Goal: Entertainment & Leisure: Browse casually

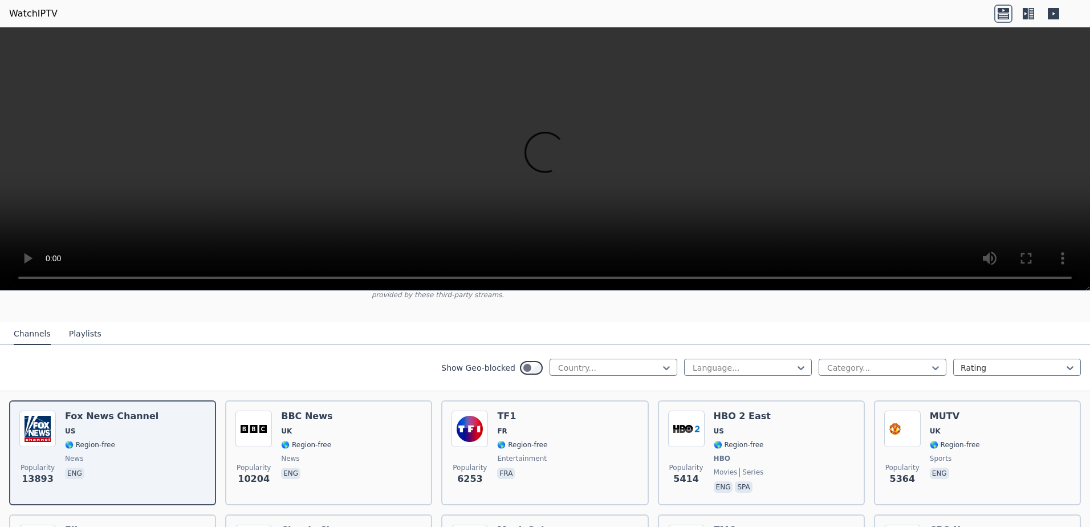
scroll to position [114, 0]
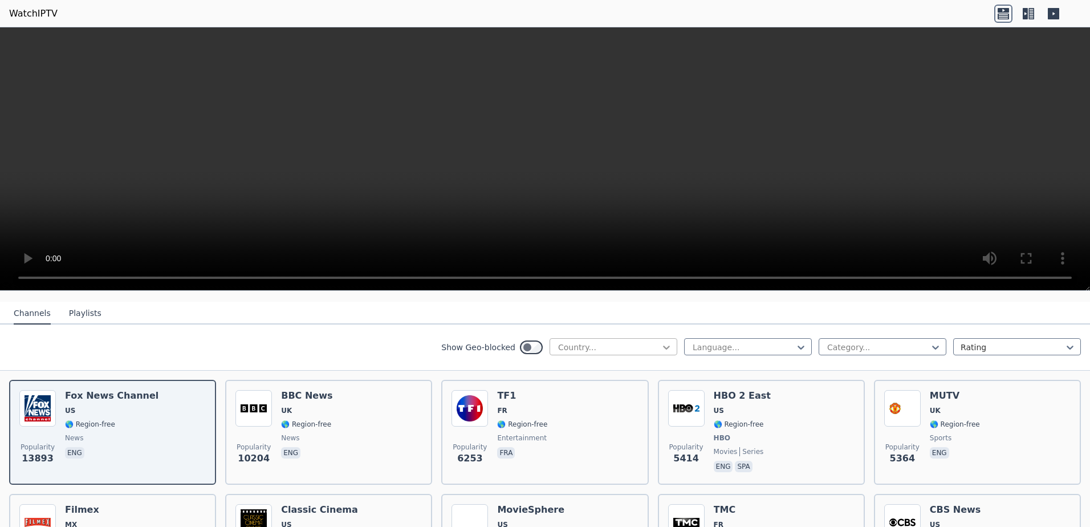
click at [661, 342] on icon at bounding box center [666, 347] width 11 height 11
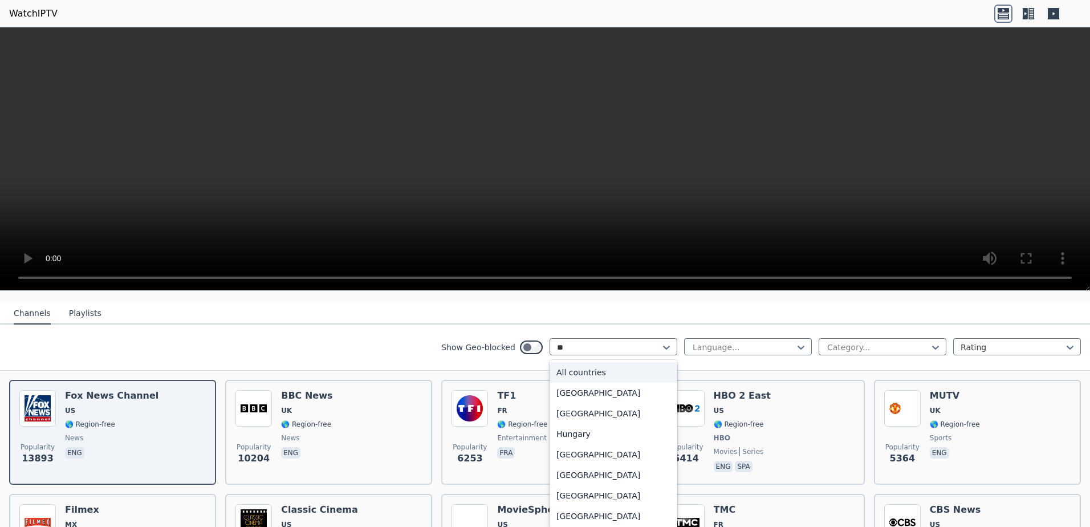
type input "***"
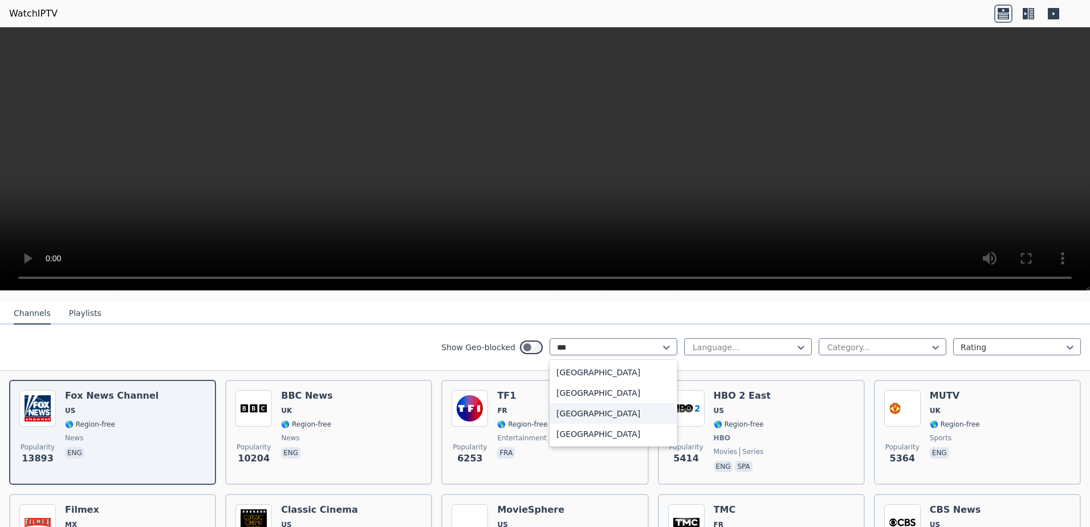
click at [602, 403] on div "[GEOGRAPHIC_DATA]" at bounding box center [614, 413] width 128 height 21
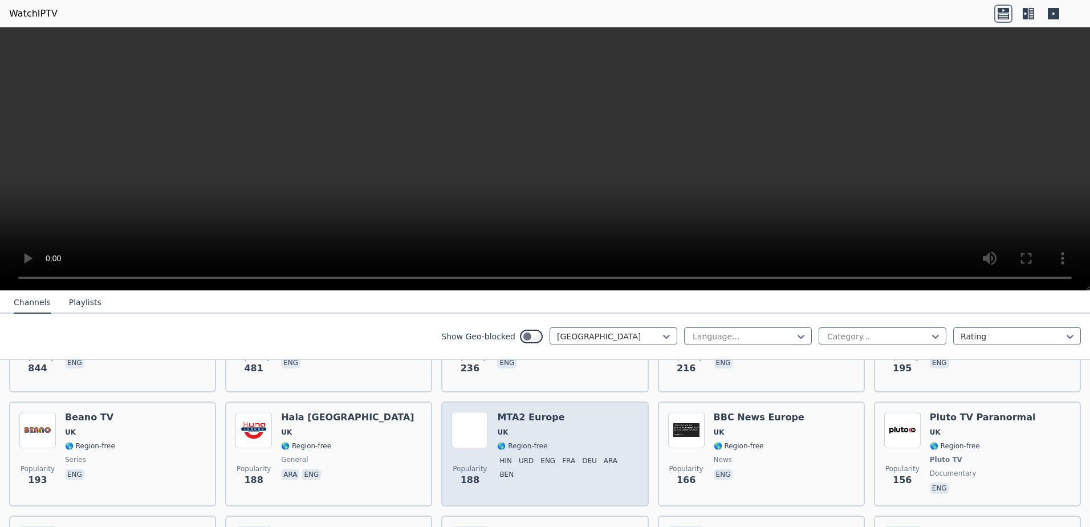
scroll to position [342, 0]
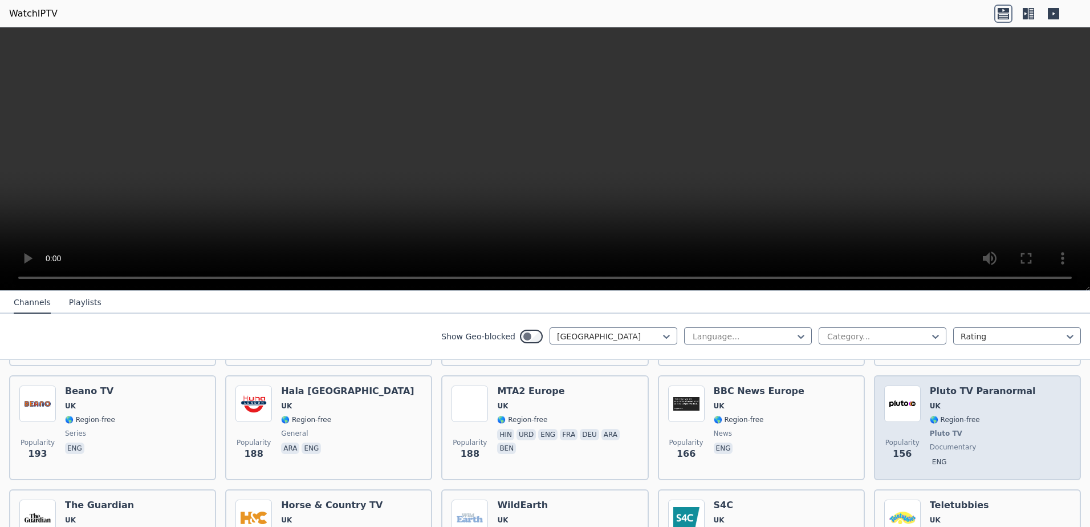
click at [1010, 411] on div "Popularity 156 Pluto TV Paranormal UK 🌎 Region-free Pluto TV documentary eng" at bounding box center [978, 428] width 187 height 84
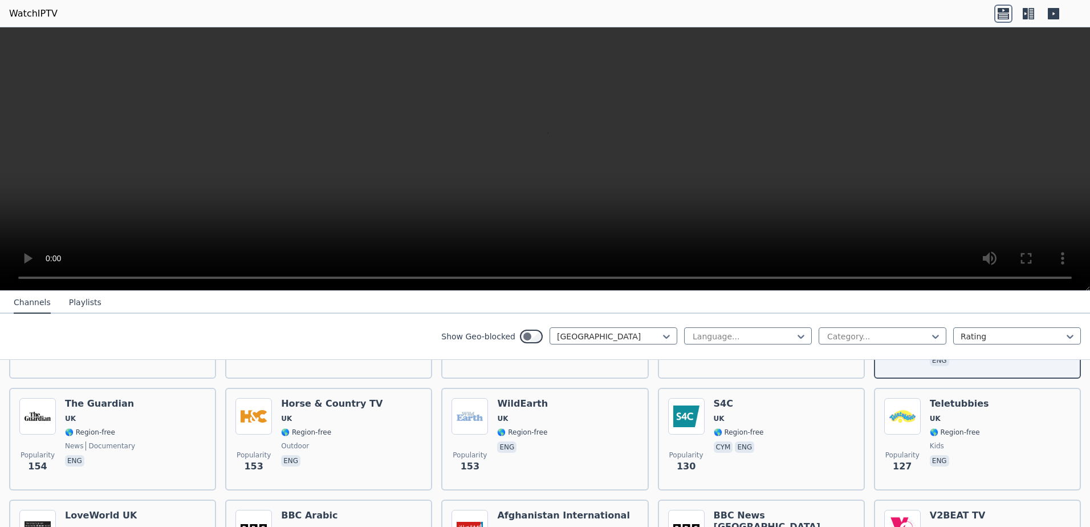
scroll to position [421, 0]
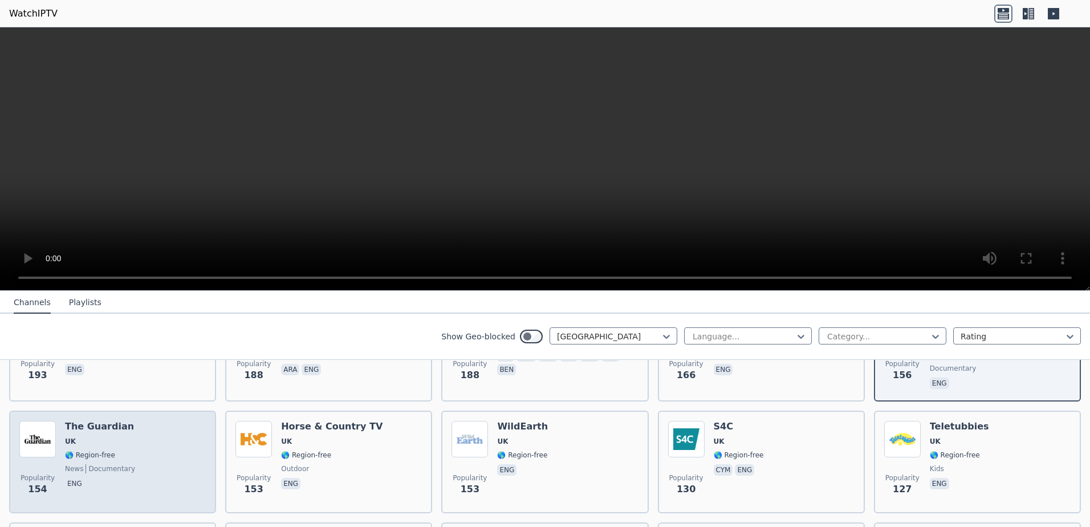
click at [163, 433] on div "Popularity 154 The Guardian UK 🌎 Region-free news documentary eng" at bounding box center [112, 462] width 187 height 82
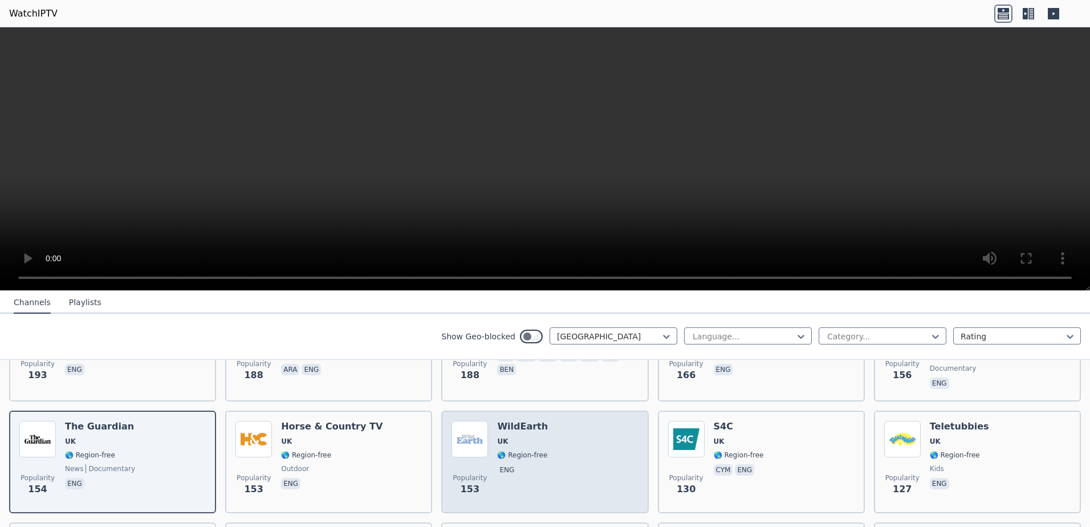
click at [587, 457] on div "Popularity 153 WildEarth [GEOGRAPHIC_DATA] 🌎 Region-free eng" at bounding box center [545, 462] width 187 height 82
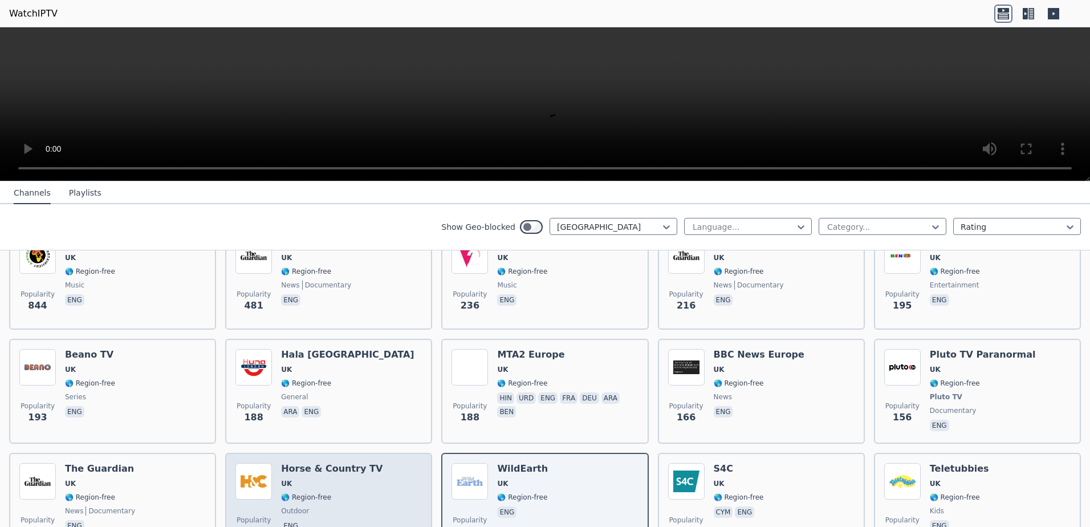
scroll to position [250, 0]
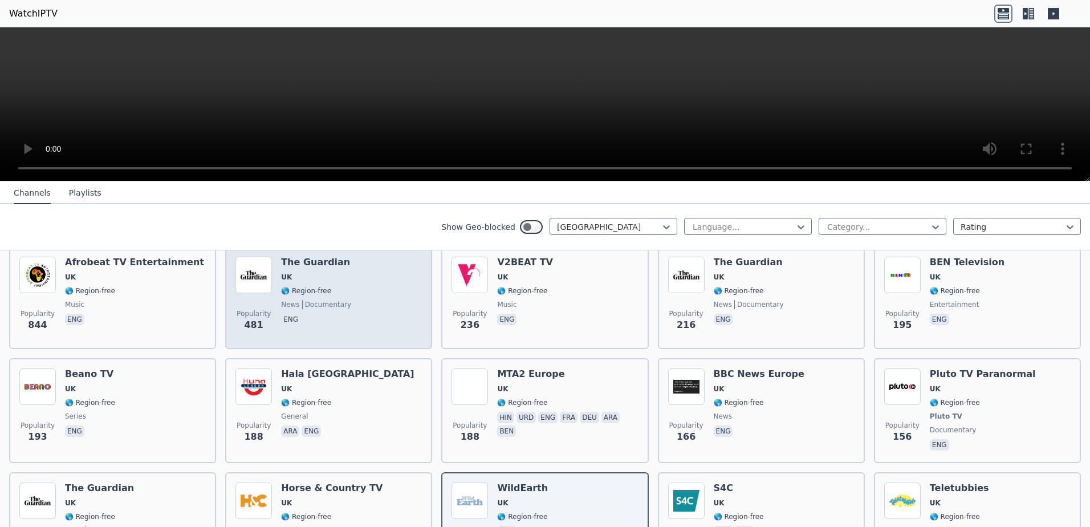
click at [382, 286] on div "Popularity 481 The Guardian UK 🌎 Region-free news documentary eng" at bounding box center [329, 298] width 187 height 82
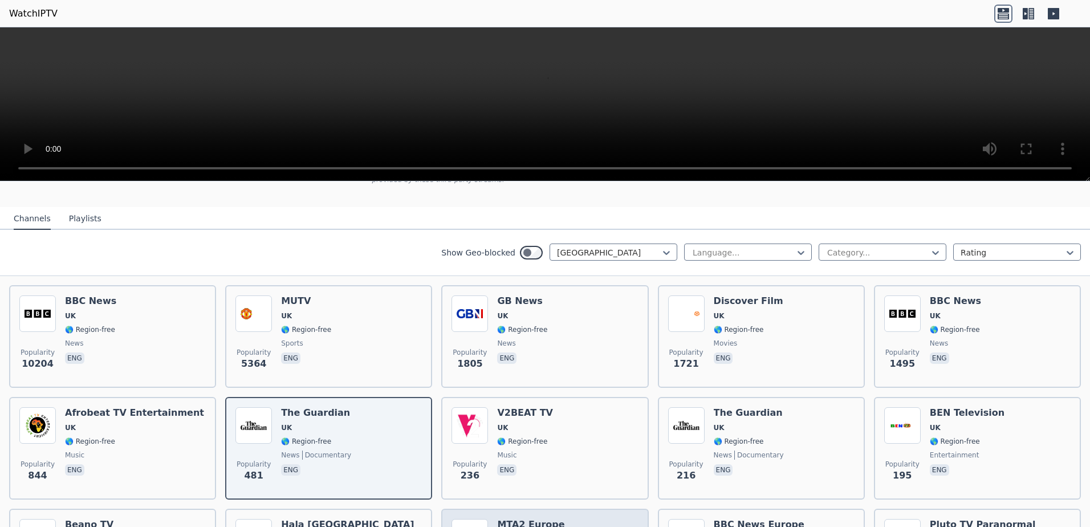
scroll to position [79, 0]
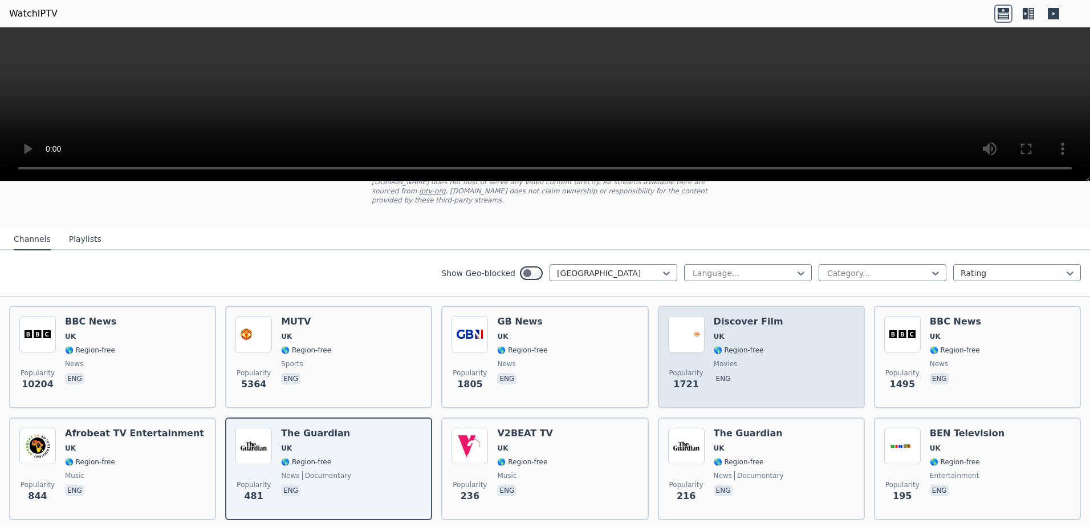
click at [800, 354] on div "Popularity 1721 Discover Film UK 🌎 Region-free movies eng" at bounding box center [761, 357] width 187 height 82
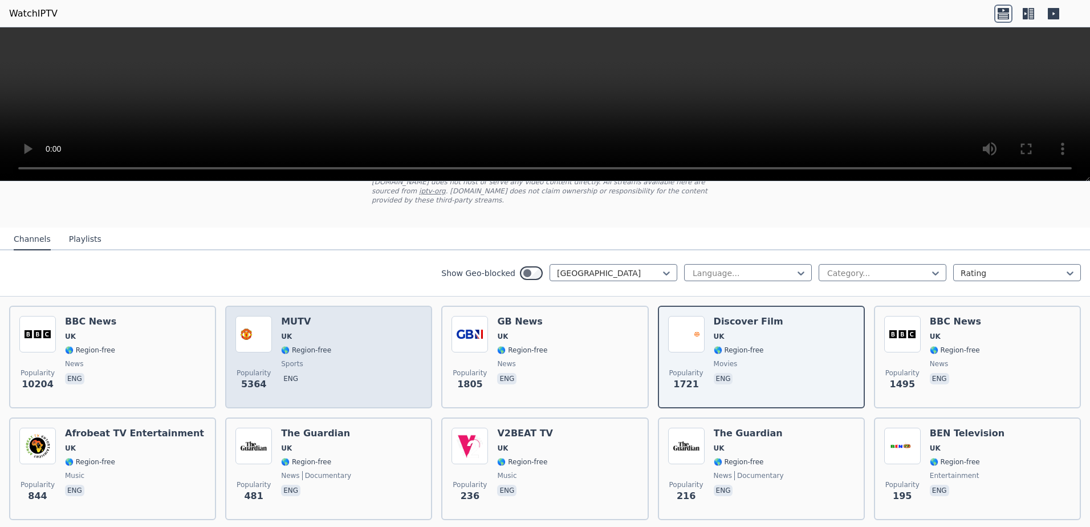
click at [395, 351] on div "Popularity 5364 MUTV [GEOGRAPHIC_DATA] 🌎 Region-free sports eng" at bounding box center [329, 357] width 187 height 82
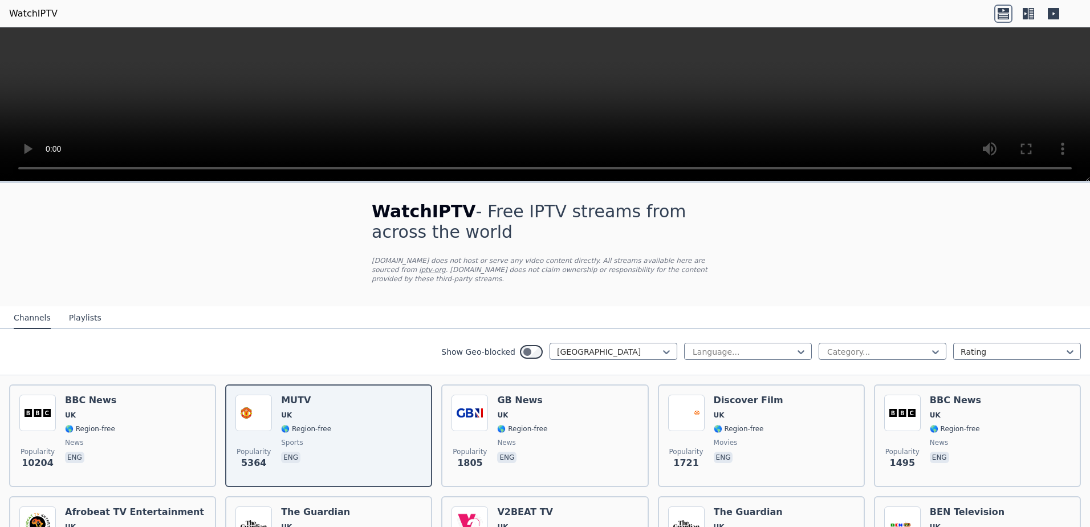
scroll to position [57, 0]
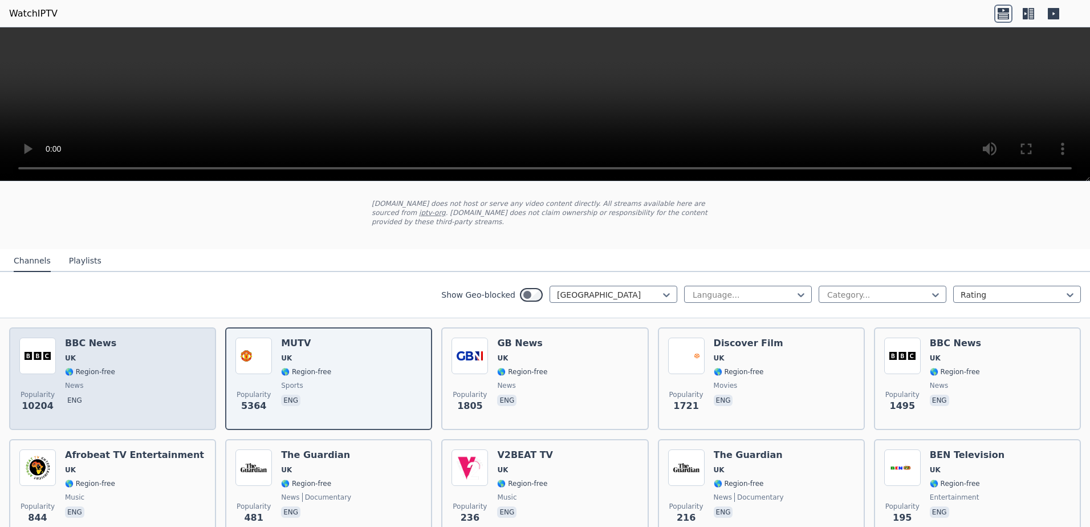
click at [171, 384] on div "Popularity 10204 BBC News UK 🌎 Region-free news eng" at bounding box center [112, 379] width 187 height 82
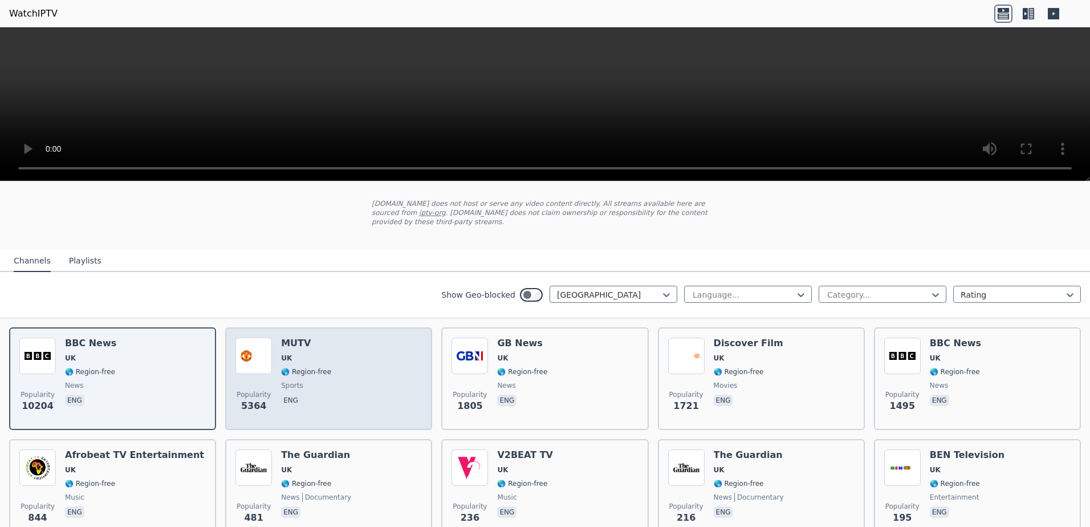
click at [376, 381] on div "Popularity 5364 MUTV [GEOGRAPHIC_DATA] 🌎 Region-free sports eng" at bounding box center [329, 379] width 187 height 82
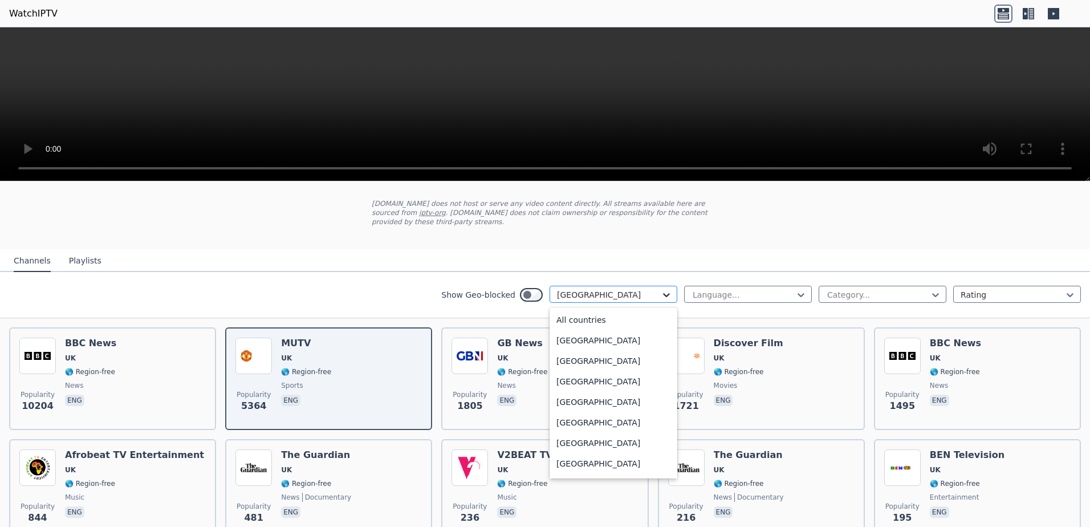
click at [662, 289] on icon at bounding box center [666, 294] width 11 height 11
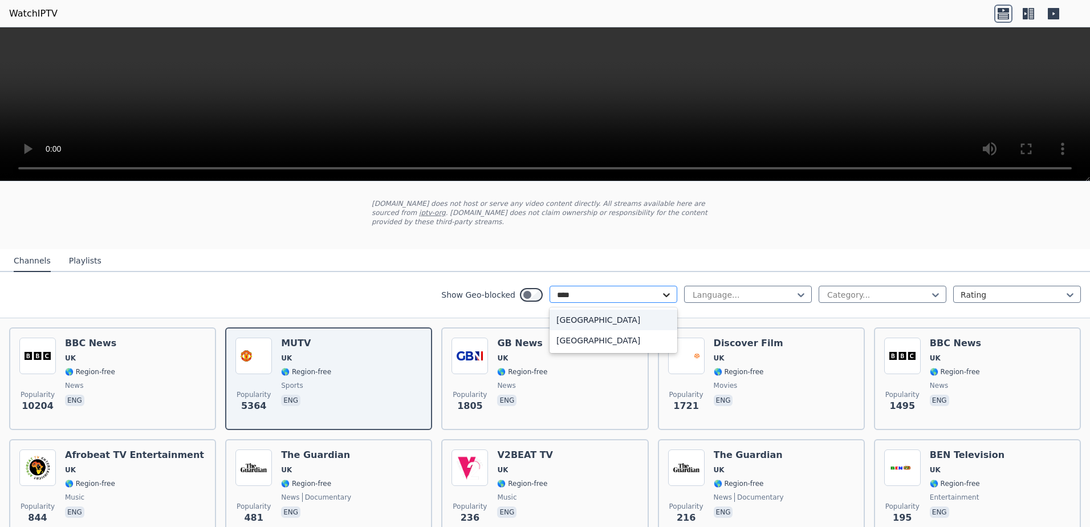
type input "*****"
click at [587, 310] on div "[GEOGRAPHIC_DATA]" at bounding box center [614, 320] width 128 height 21
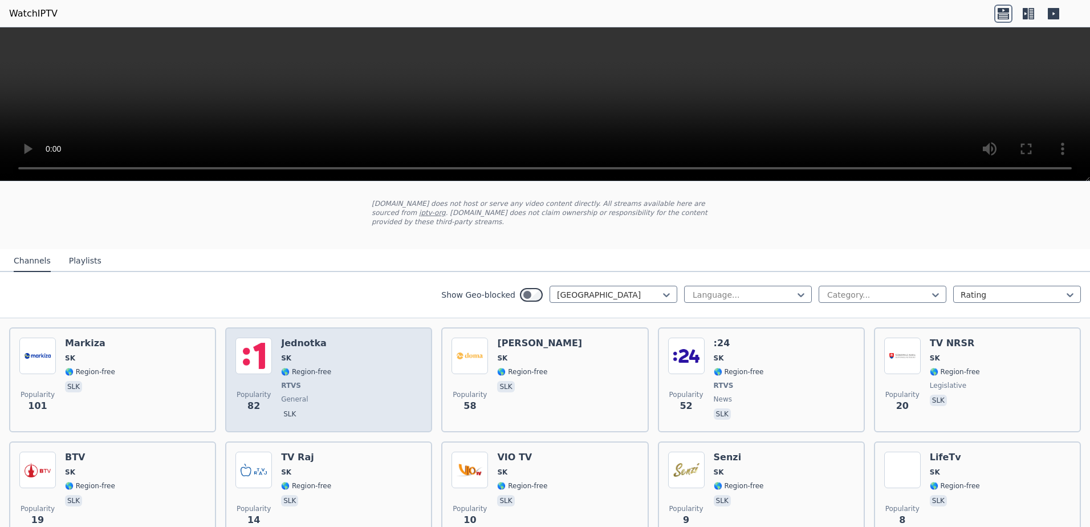
click at [340, 387] on div "Popularity 82 Jednotka SK 🌎 Region-free RTVS general slk" at bounding box center [329, 380] width 187 height 84
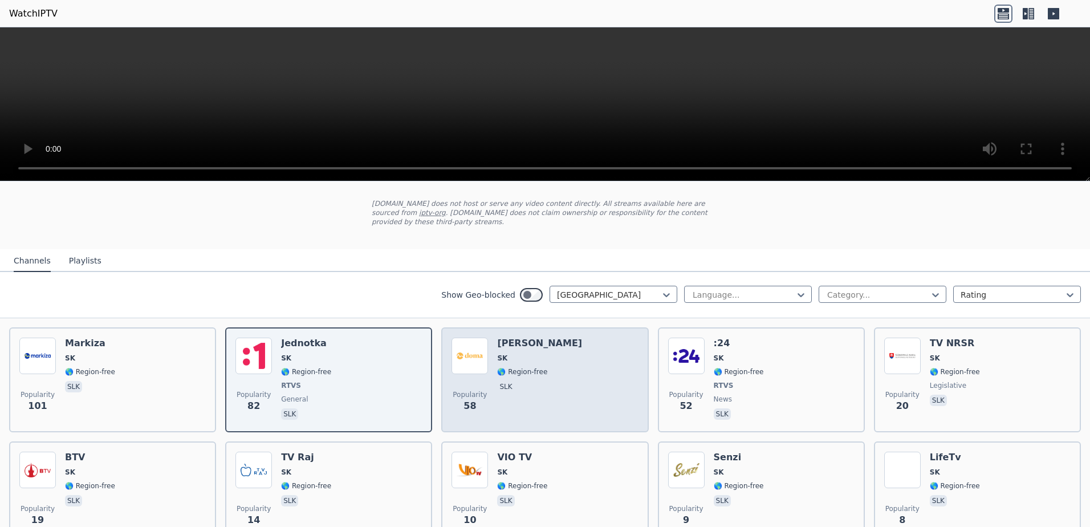
click at [583, 388] on div "Popularity 58 Markiza Doma SK 🌎 Region-free slk" at bounding box center [545, 380] width 187 height 84
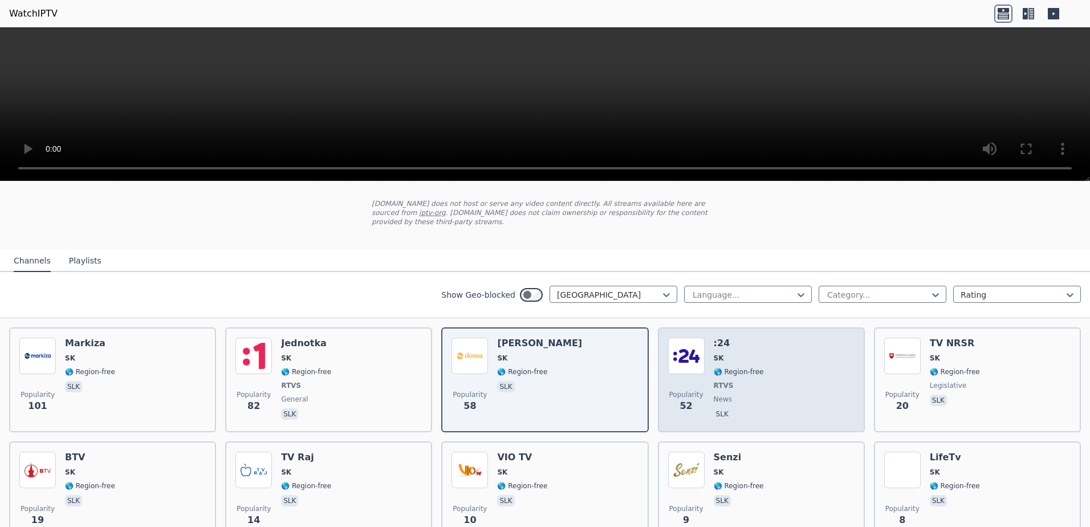
click at [816, 390] on div "Popularity 52 :24 SK 🌎 Region-free RTVS news slk" at bounding box center [761, 380] width 187 height 84
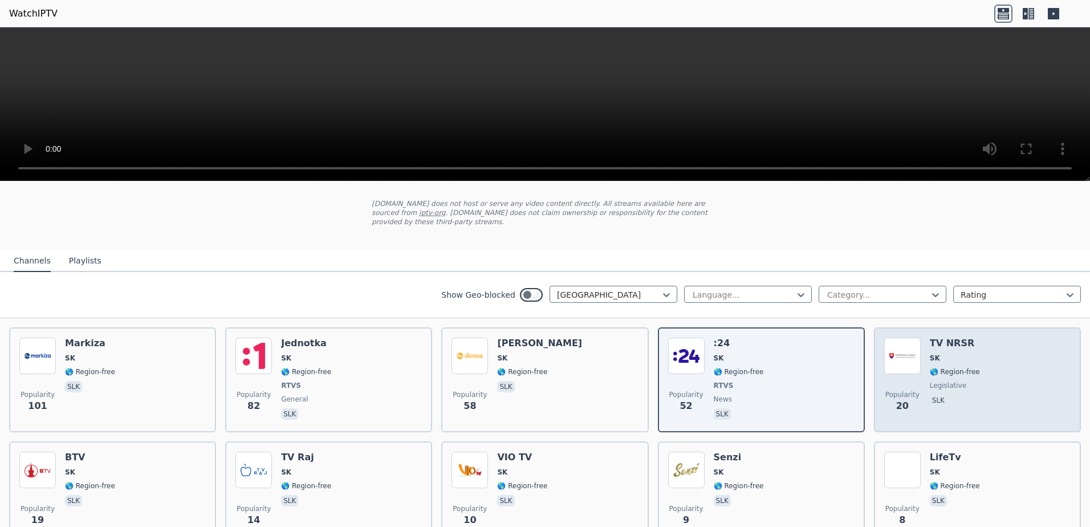
click at [1028, 368] on div "Popularity 20 TV NRSR SK 🌎 Region-free legislative slk" at bounding box center [978, 380] width 187 height 84
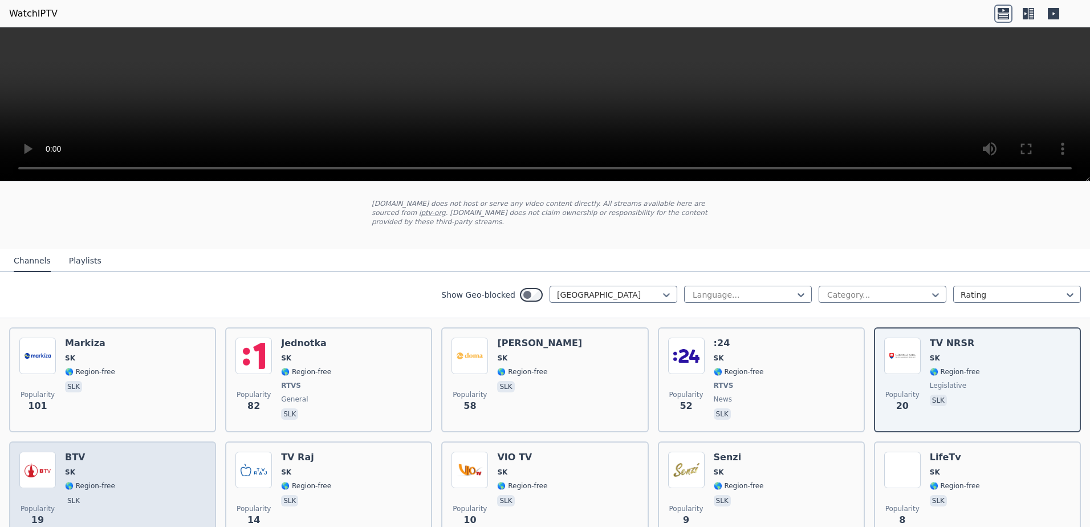
click at [132, 469] on div "Popularity 19 BTV SK 🌎 Region-free slk" at bounding box center [112, 493] width 187 height 82
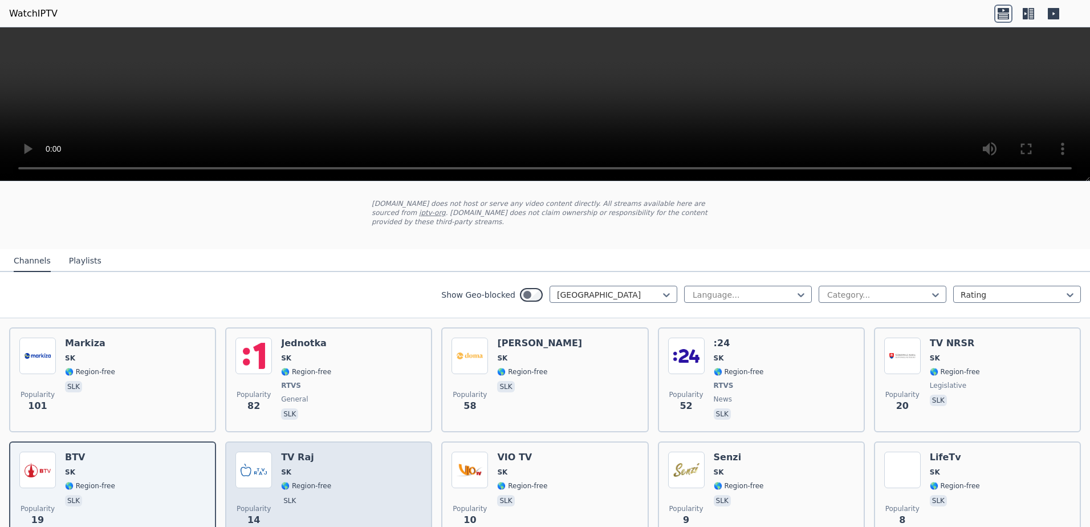
click at [359, 481] on div "Popularity 14 TV [PERSON_NAME] 🌎 Region-free slk" at bounding box center [329, 493] width 187 height 82
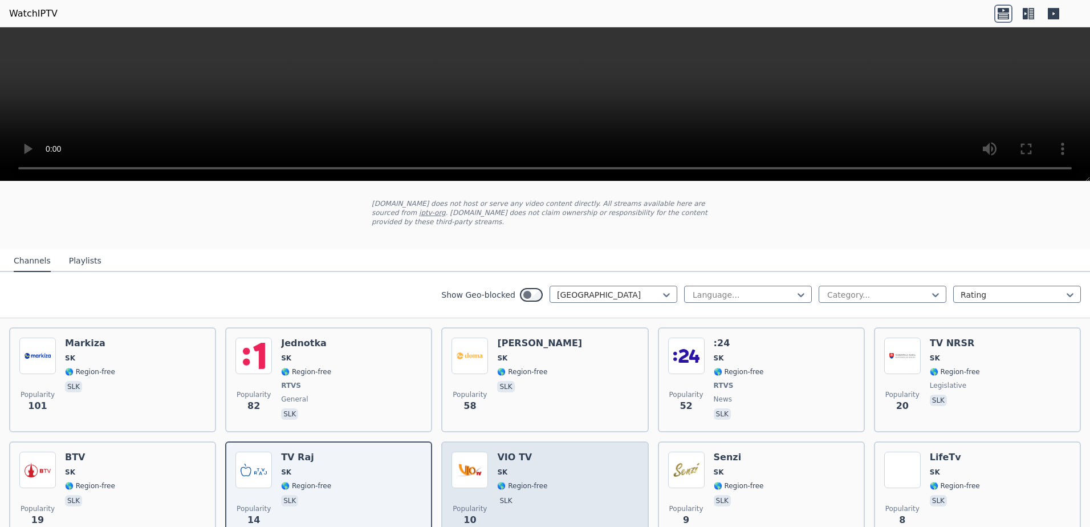
click at [562, 461] on div "Popularity 10 VIO TV SK 🌎 Region-free slk" at bounding box center [545, 493] width 187 height 82
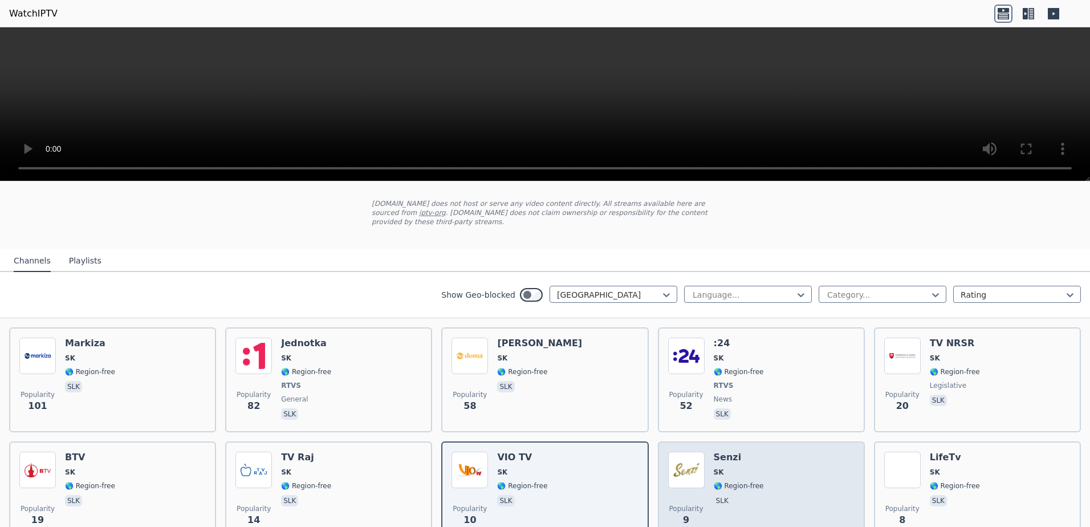
click at [801, 474] on div "Popularity 9 Senzi SK 🌎 Region-free slk" at bounding box center [761, 493] width 187 height 82
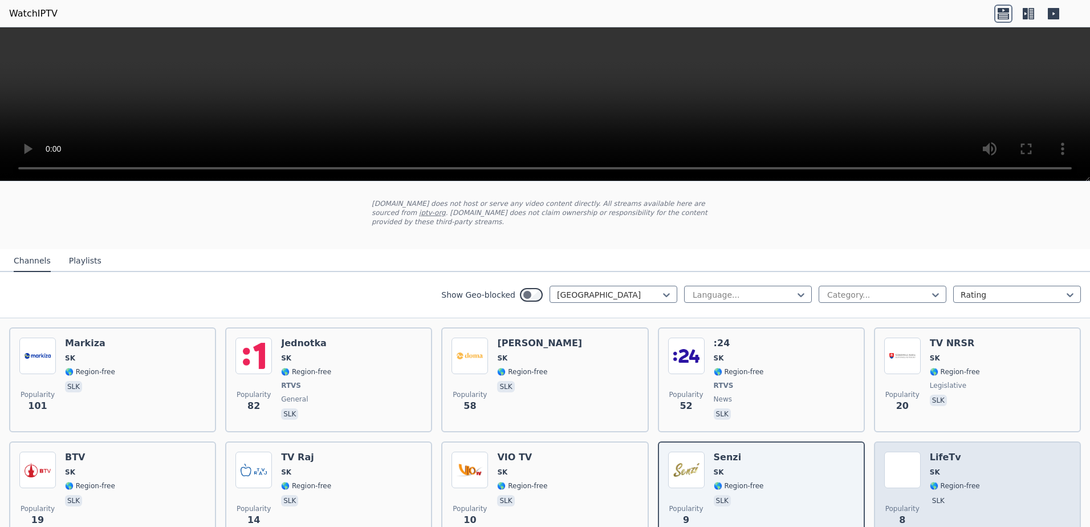
click at [1017, 465] on div "Popularity 8 LifeTv SK 🌎 Region-free slk" at bounding box center [978, 493] width 187 height 82
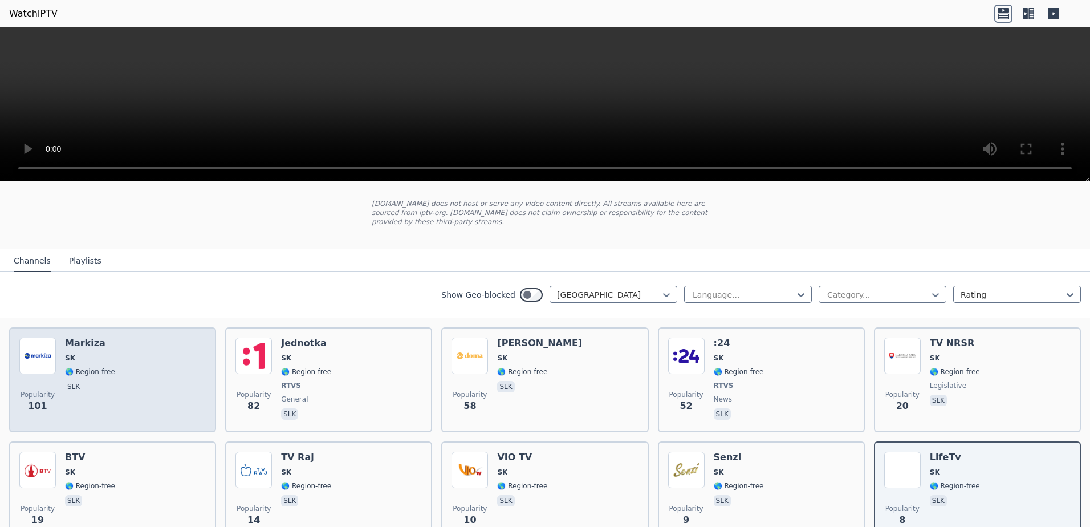
click at [144, 359] on div "Popularity 101 Markiza SK 🌎 Region-free slk" at bounding box center [112, 380] width 187 height 84
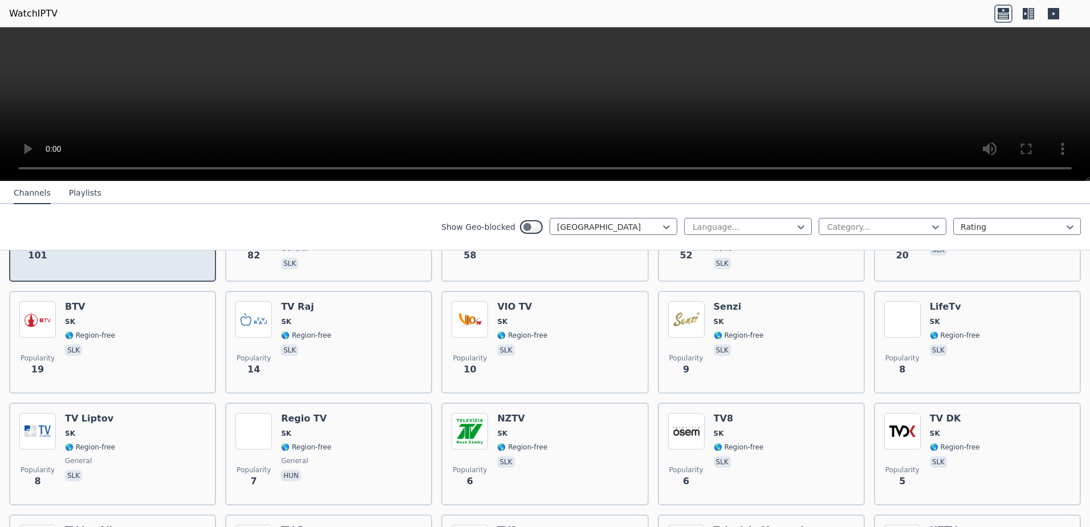
scroll to position [228, 0]
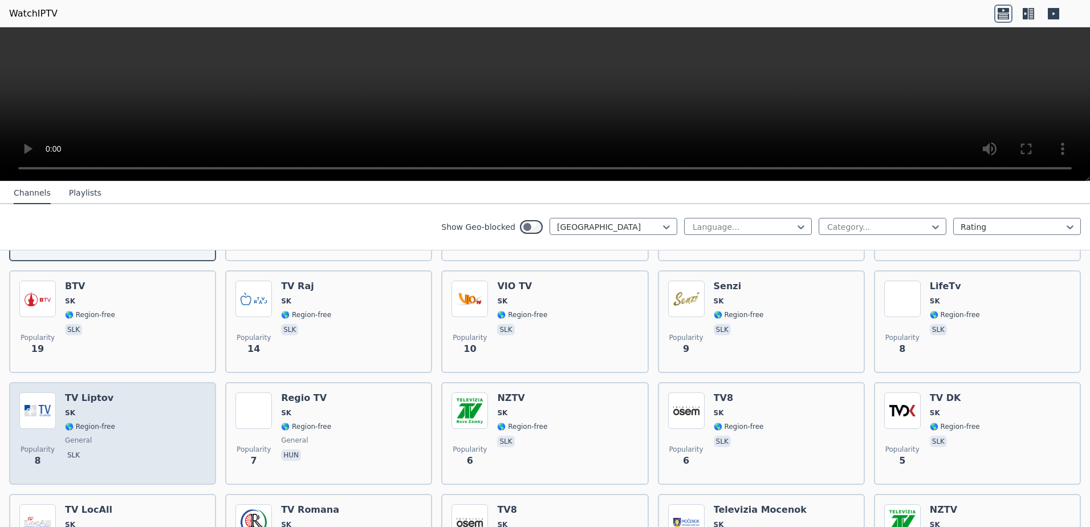
click at [163, 433] on div "Popularity 8 TV Liptov SK 🌎 Region-free general slk" at bounding box center [112, 433] width 187 height 82
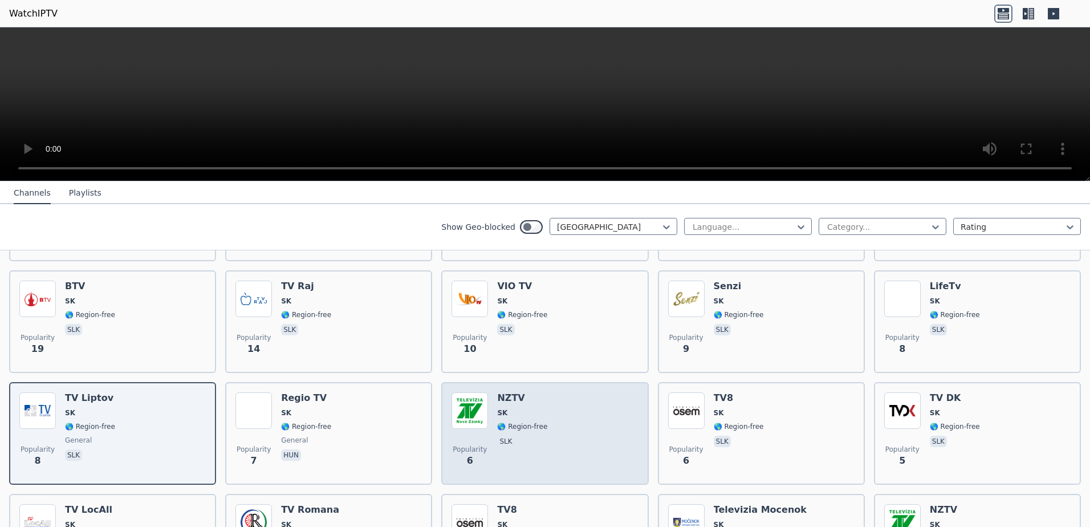
click at [587, 441] on div "Popularity 6 NZTV SK 🌎 Region-free slk" at bounding box center [545, 433] width 187 height 82
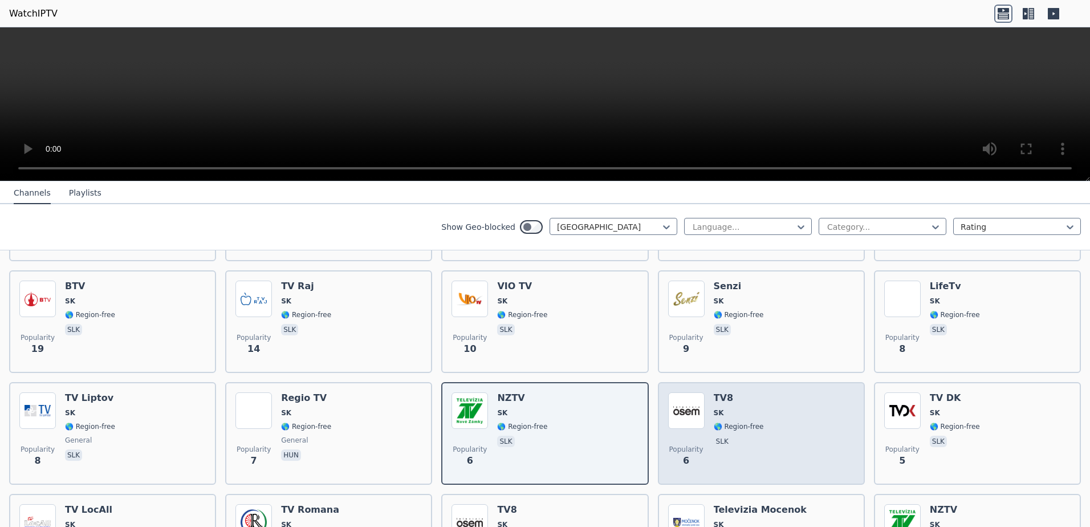
click at [791, 443] on div "Popularity 6 TV8 SK 🌎 Region-free slk" at bounding box center [761, 433] width 187 height 82
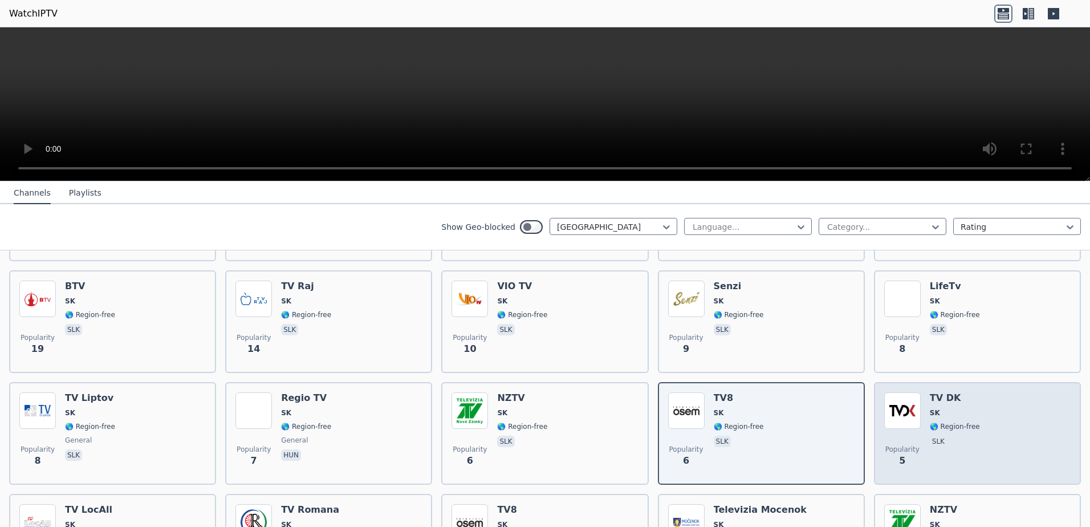
click at [1002, 433] on div "Popularity 5 TV DK SK 🌎 Region-free slk" at bounding box center [978, 433] width 187 height 82
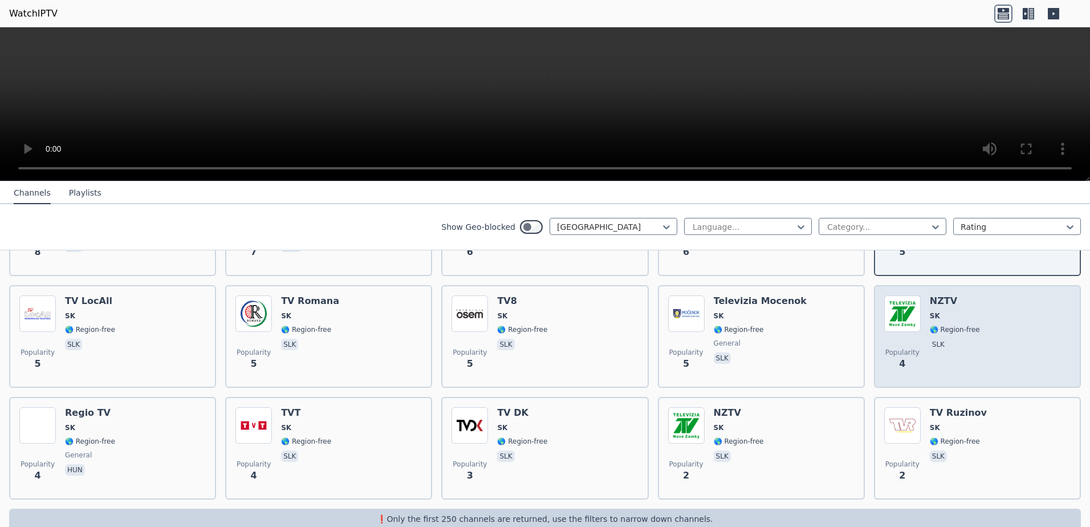
scroll to position [448, 0]
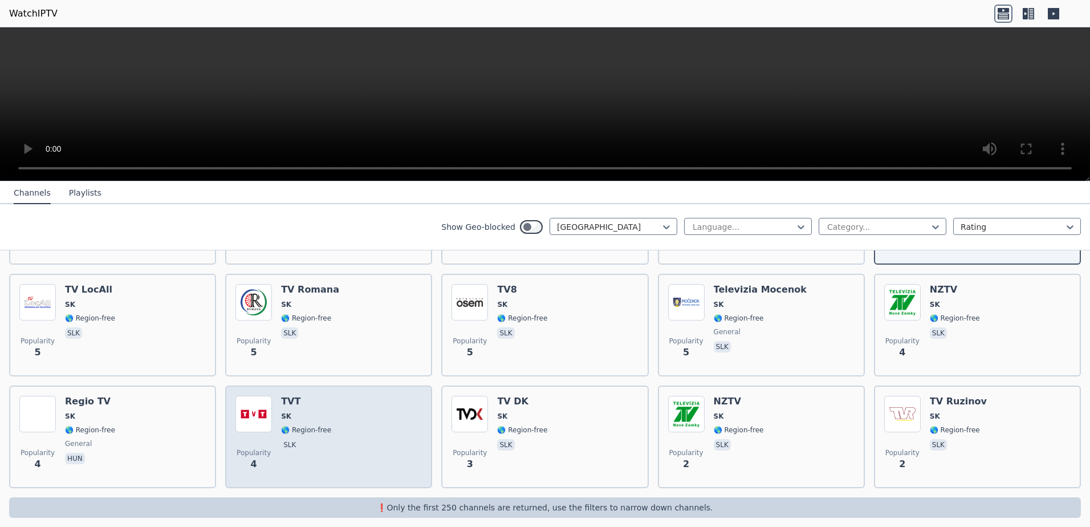
click at [355, 427] on div "Popularity 4 TVT SK 🌎 Region-free slk" at bounding box center [329, 437] width 187 height 82
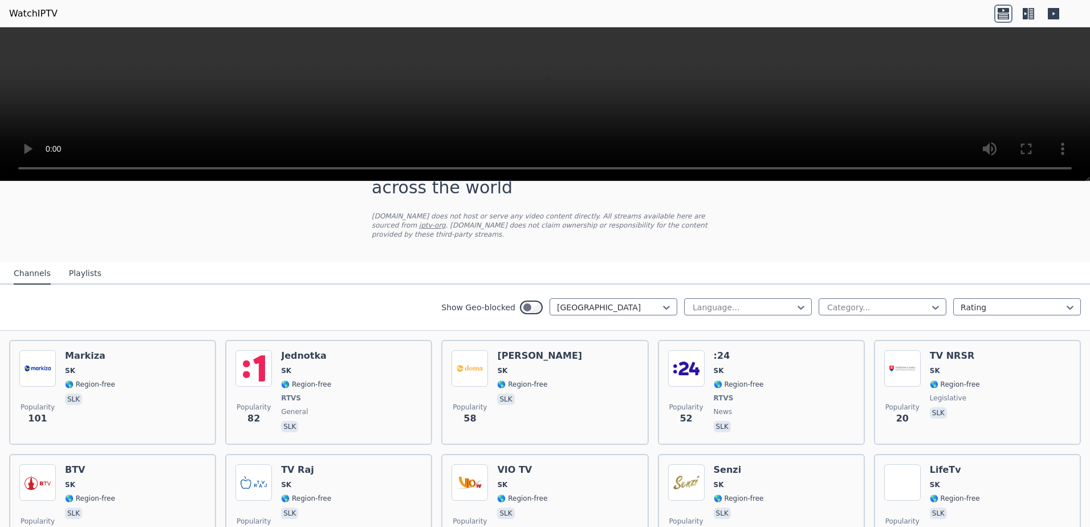
scroll to position [0, 0]
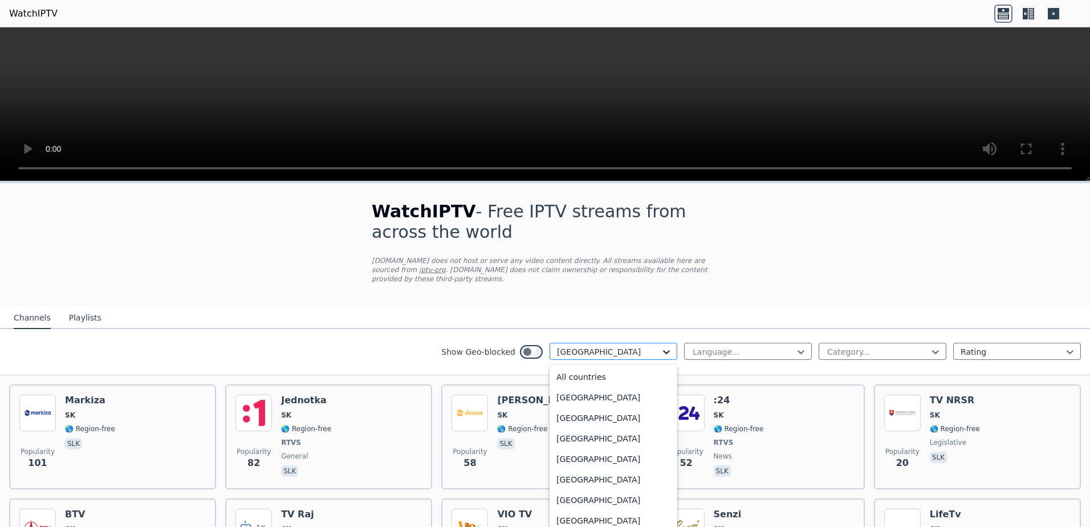
click at [661, 346] on icon at bounding box center [666, 351] width 11 height 11
click at [621, 367] on div "All countries" at bounding box center [614, 377] width 128 height 21
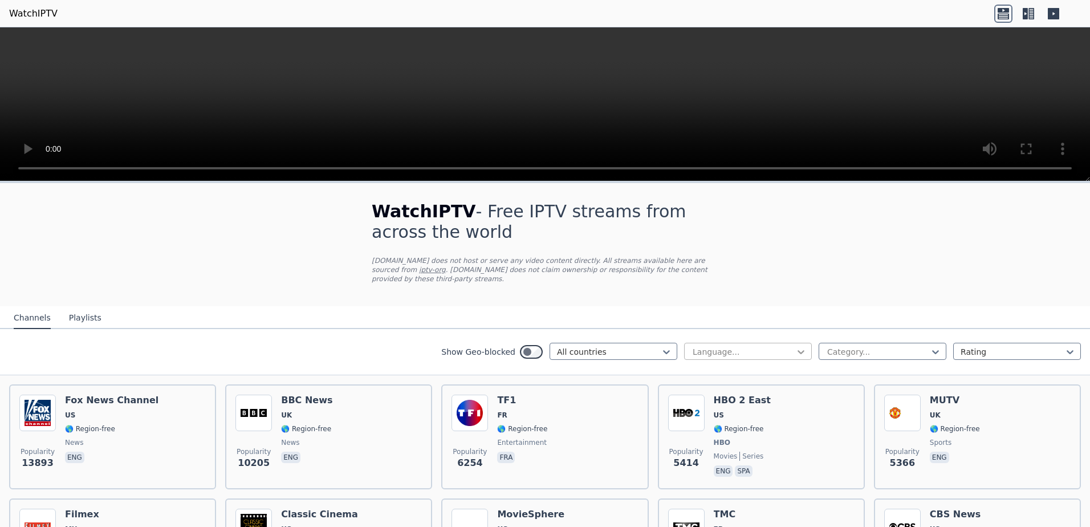
click at [796, 346] on icon at bounding box center [801, 351] width 11 height 11
type input "*"
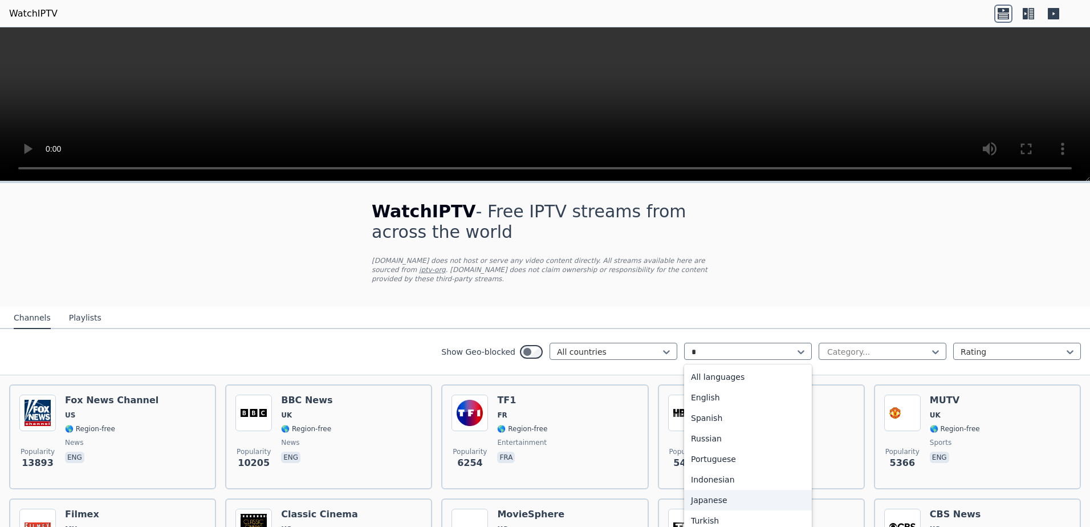
click at [703, 493] on div "Japanese" at bounding box center [748, 500] width 128 height 21
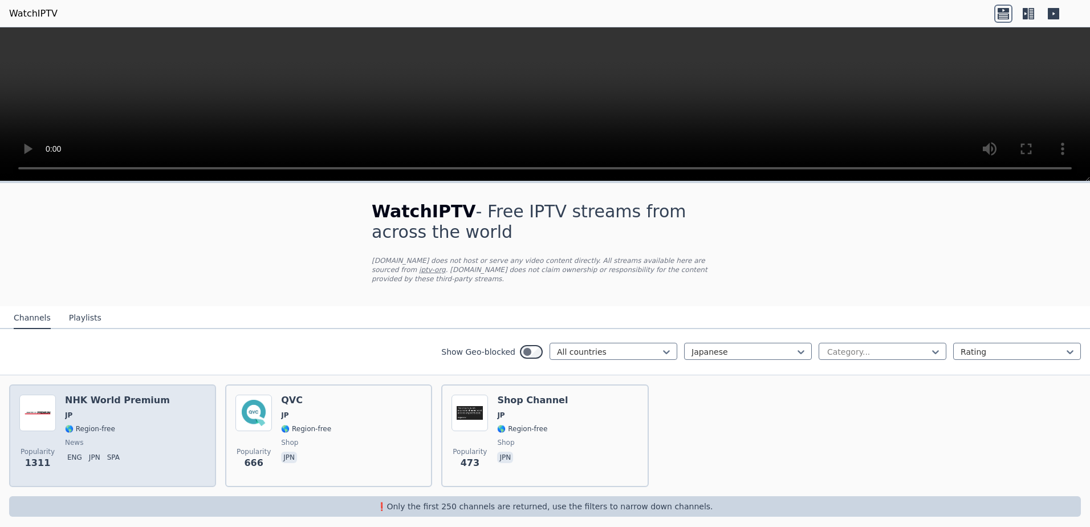
click at [163, 424] on div "Popularity 1311 NHK World Premium JP 🌎 Region-free news eng jpn spa" at bounding box center [112, 436] width 187 height 82
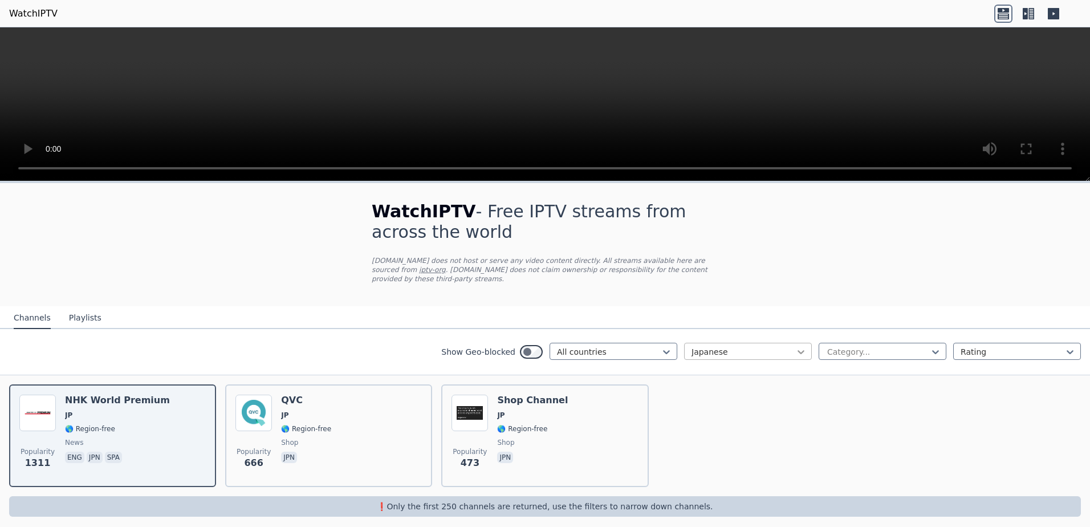
click at [798, 346] on icon at bounding box center [801, 351] width 11 height 11
click at [750, 386] on div "Russian" at bounding box center [748, 395] width 128 height 21
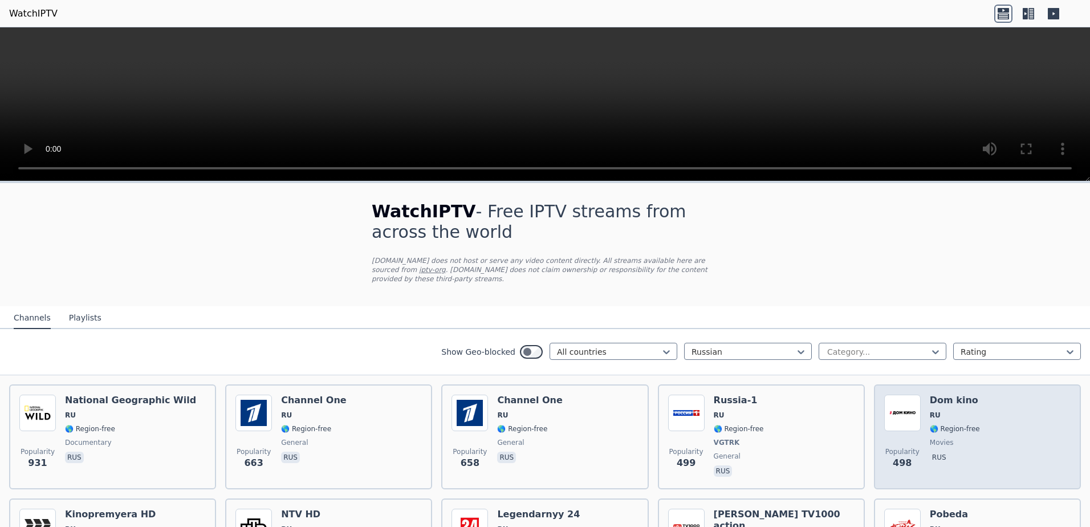
click at [1002, 440] on div "Popularity 498 Dom kino RU 🌎 Region-free movies rus" at bounding box center [978, 437] width 187 height 84
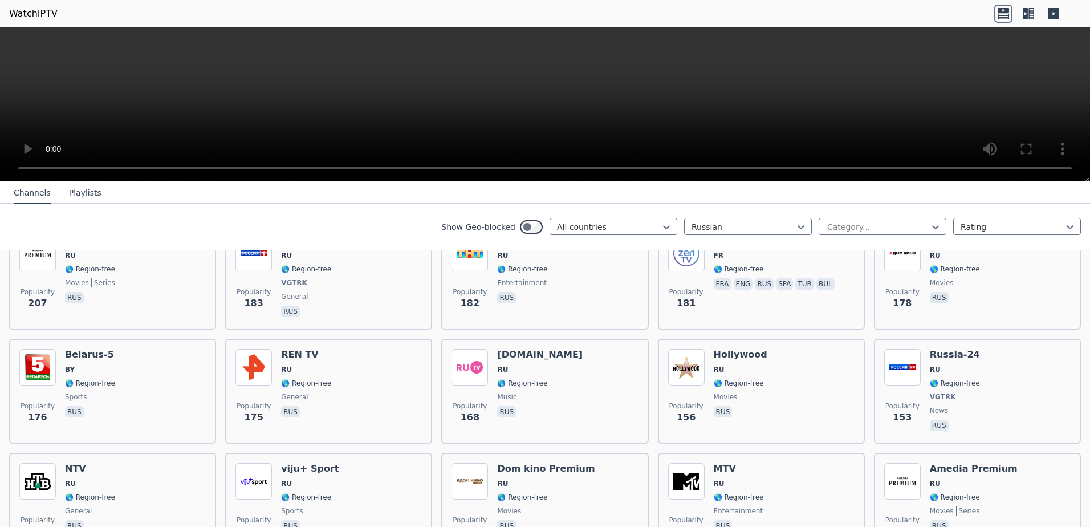
scroll to position [456, 0]
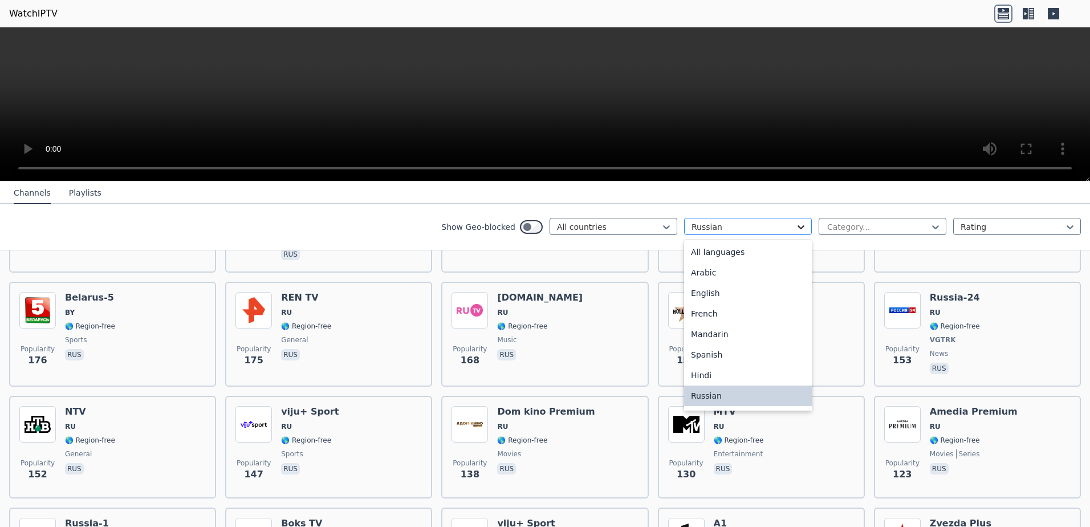
click at [798, 226] on icon at bounding box center [801, 227] width 7 height 4
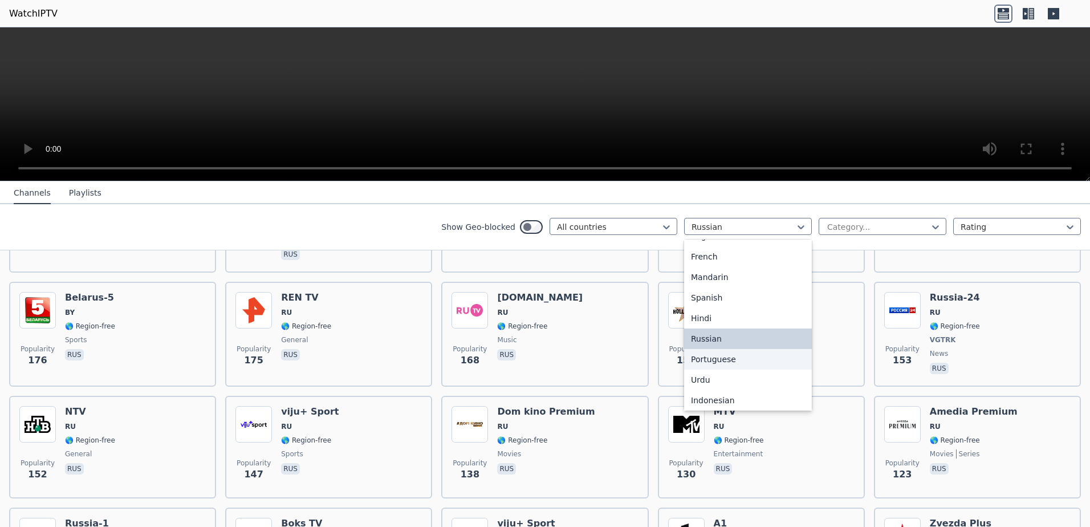
scroll to position [0, 0]
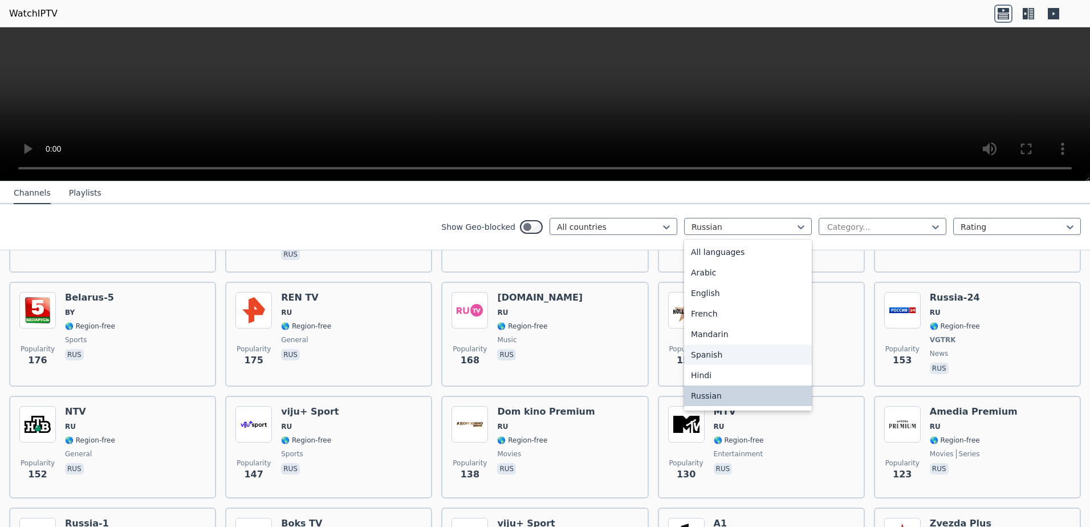
click at [713, 355] on div "Spanish" at bounding box center [748, 354] width 128 height 21
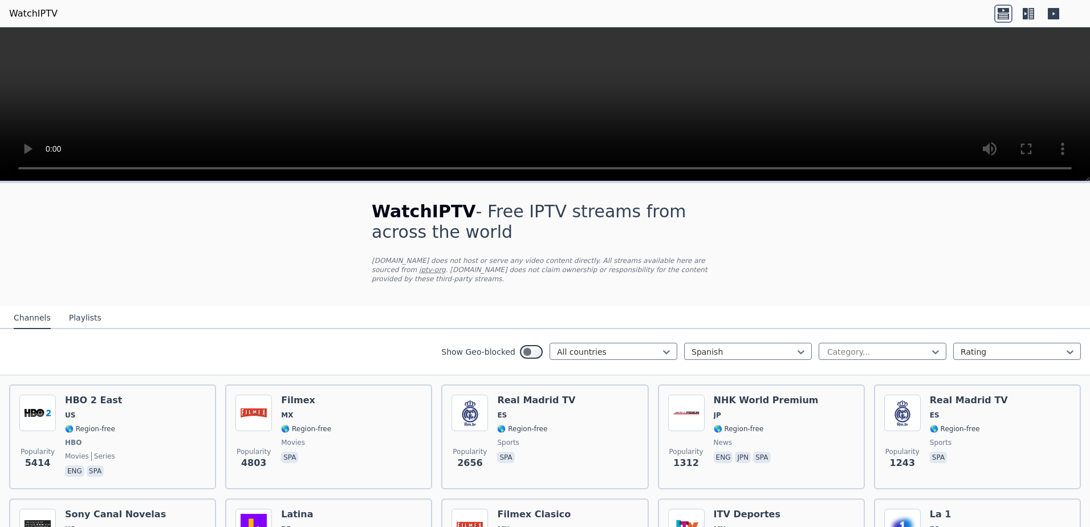
scroll to position [57, 0]
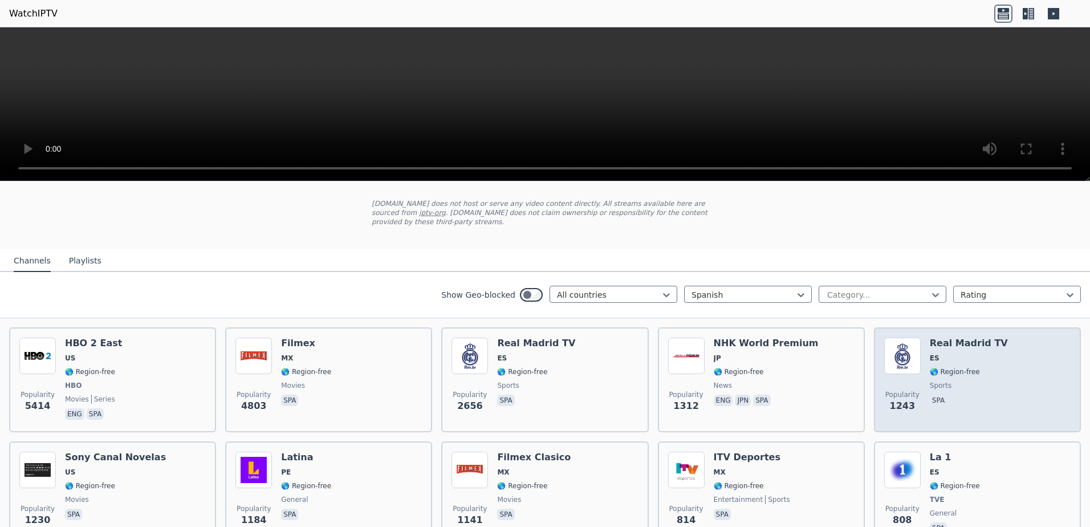
click at [1008, 378] on div "Popularity 1243 Real Madrid TV ES 🌎 Region-free sports spa" at bounding box center [978, 380] width 187 height 84
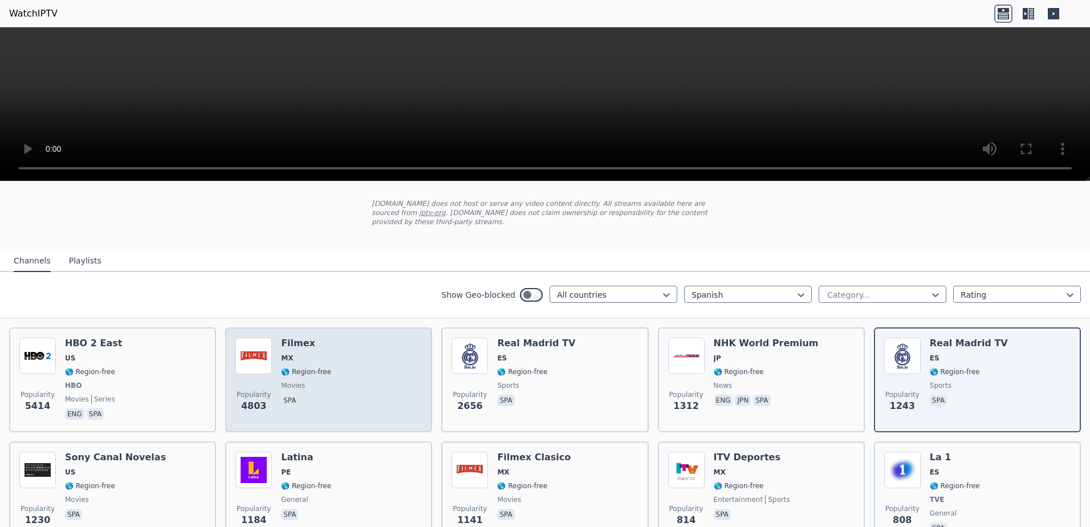
click at [365, 394] on div "Popularity 4803 Filmex MX 🌎 Region-free movies spa" at bounding box center [329, 380] width 187 height 84
